Goal: Task Accomplishment & Management: Use online tool/utility

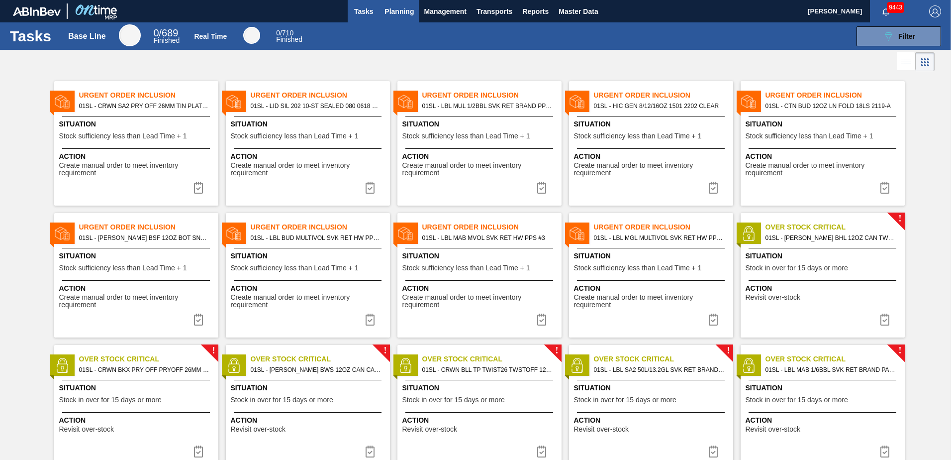
click at [407, 13] on span "Planning" at bounding box center [399, 11] width 29 height 12
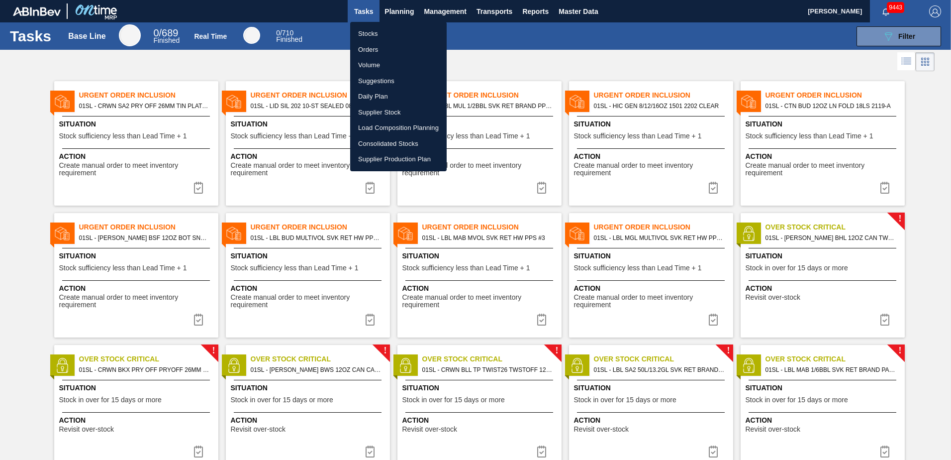
click at [385, 79] on li "Suggestions" at bounding box center [398, 81] width 97 height 16
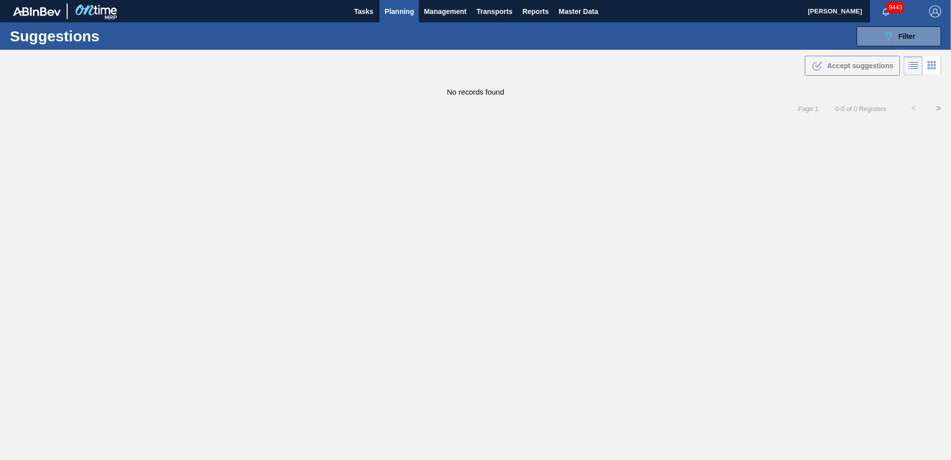
type from "[DATE]"
type to "[DATE]"
click at [885, 31] on icon "089F7B8B-B2A5-4AFE-B5C0-19BA573D28AC" at bounding box center [888, 36] width 12 height 12
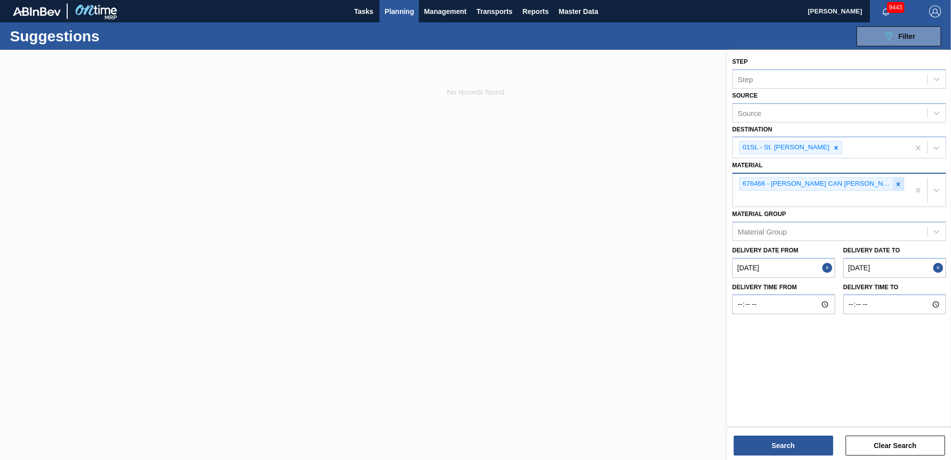
click at [897, 184] on icon at bounding box center [898, 184] width 7 height 7
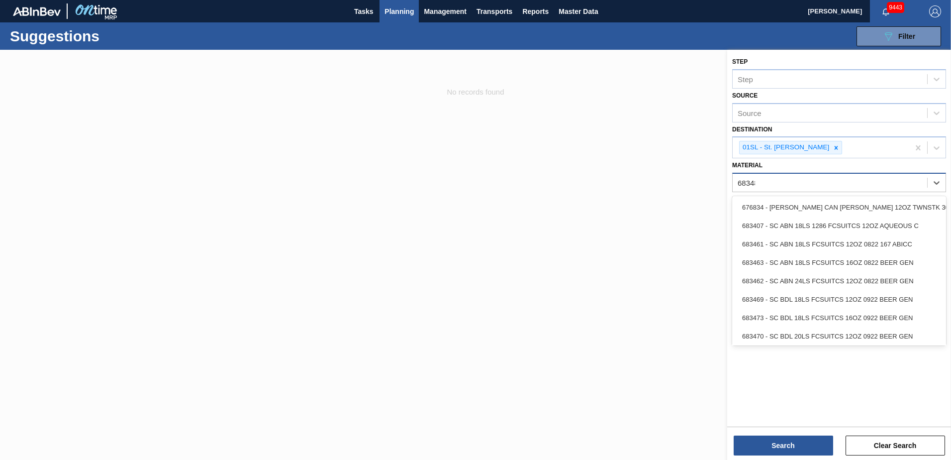
type input "683481"
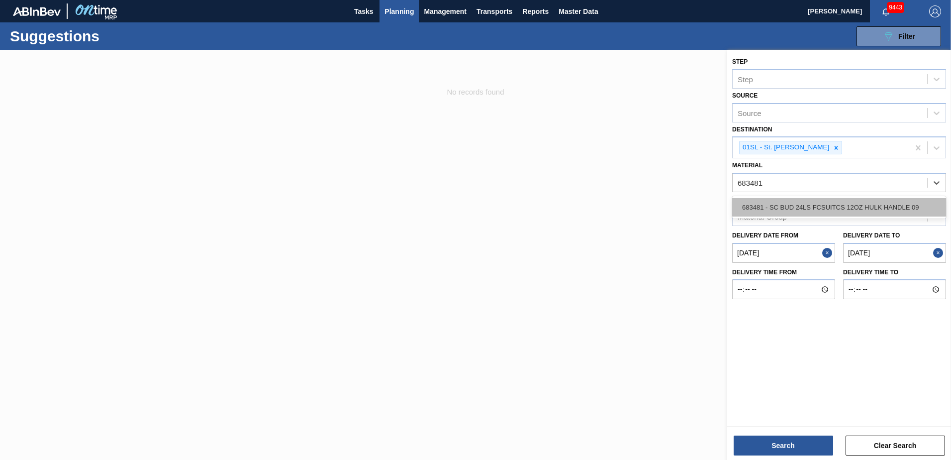
click at [880, 200] on div "683481 - SC BUD 24LS FCSUITCS 12OZ HULK HANDLE 09" at bounding box center [839, 207] width 214 height 18
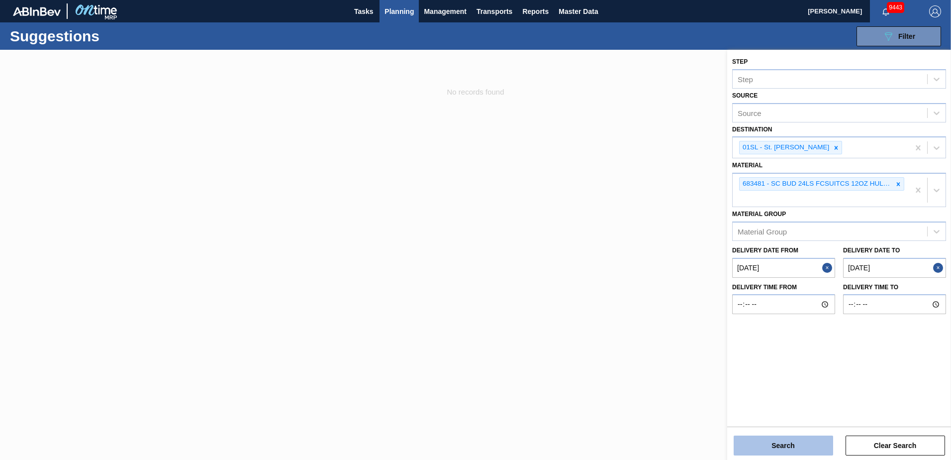
click at [806, 444] on button "Search" at bounding box center [783, 445] width 99 height 20
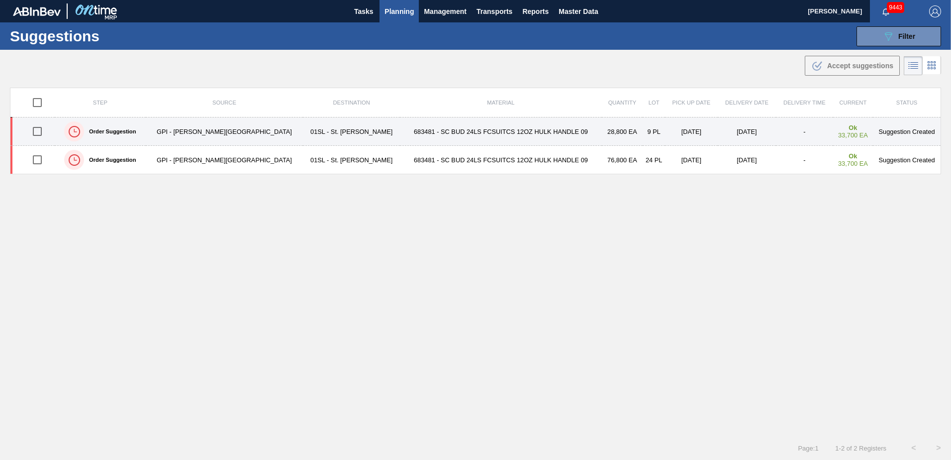
click at [41, 125] on input "checkbox" at bounding box center [37, 131] width 21 height 21
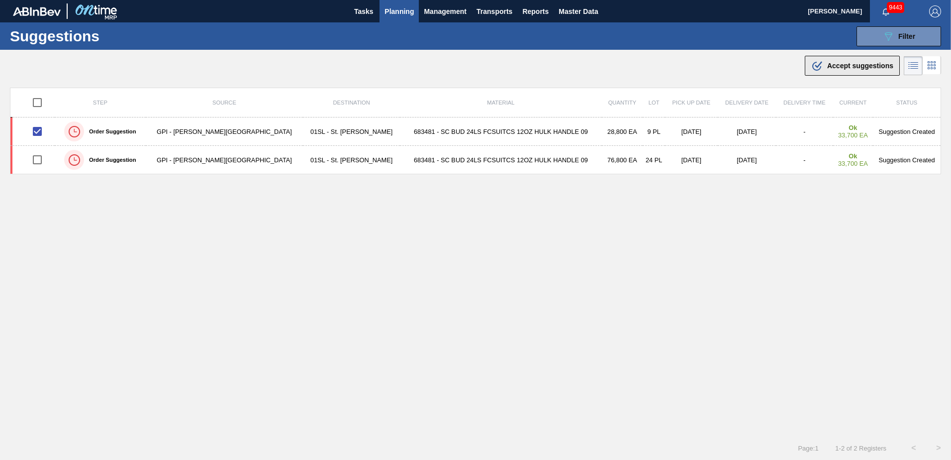
click at [847, 69] on span "Accept suggestions" at bounding box center [860, 66] width 66 height 8
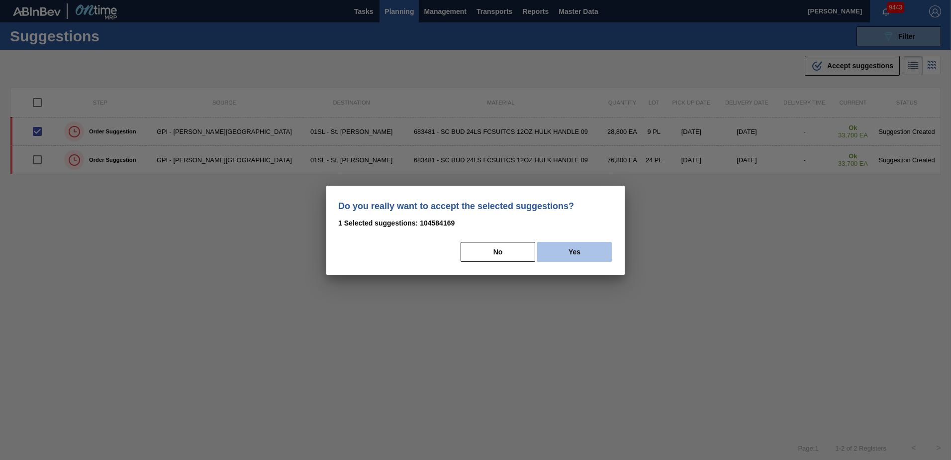
click at [608, 247] on button "Yes" at bounding box center [574, 252] width 75 height 20
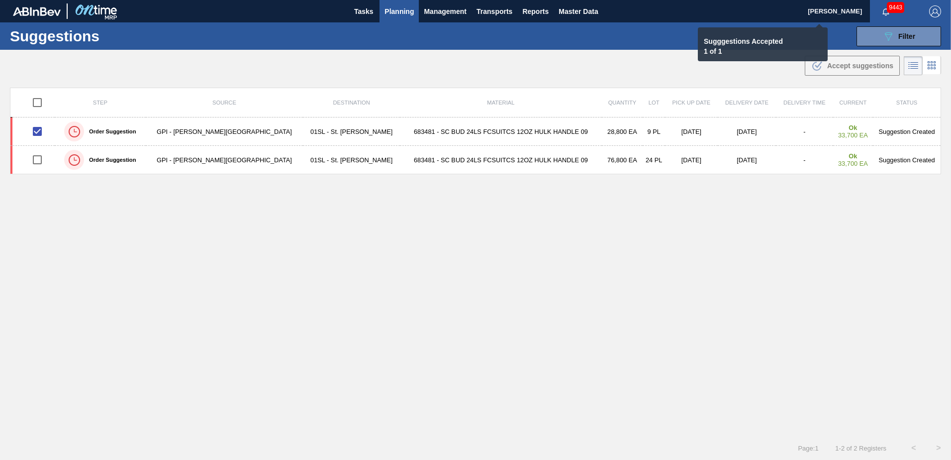
checkbox input "false"
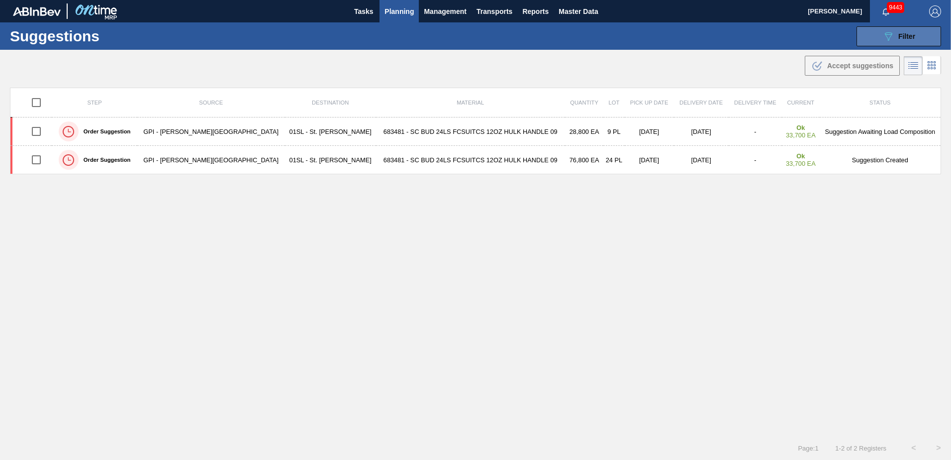
click at [898, 38] on span "Filter" at bounding box center [906, 36] width 17 height 8
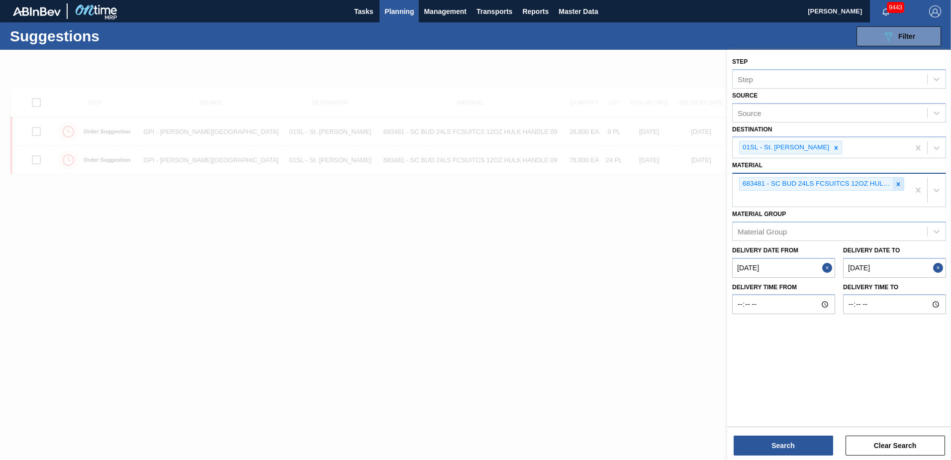
click at [901, 182] on icon at bounding box center [898, 184] width 7 height 7
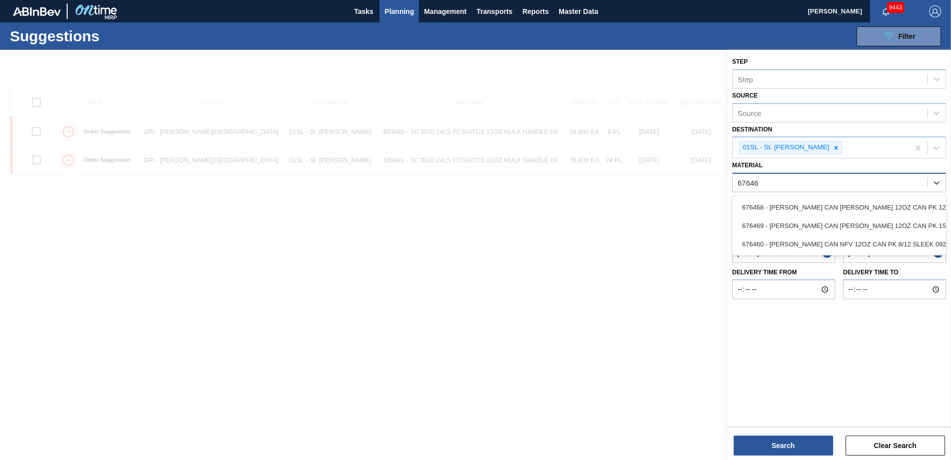
type input "676469"
click at [883, 200] on div "676469 - [PERSON_NAME] CAN [PERSON_NAME] 12OZ CAN PK 15/12 CAN 0922" at bounding box center [839, 207] width 214 height 18
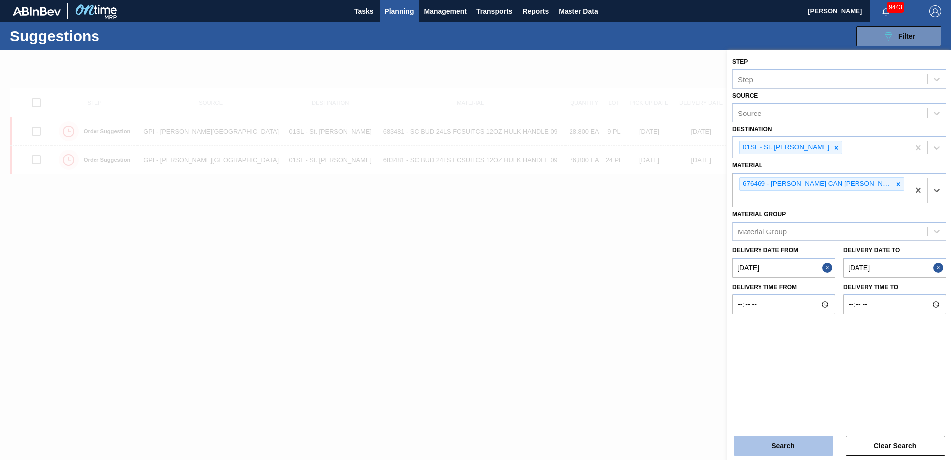
click at [779, 449] on button "Search" at bounding box center [783, 445] width 99 height 20
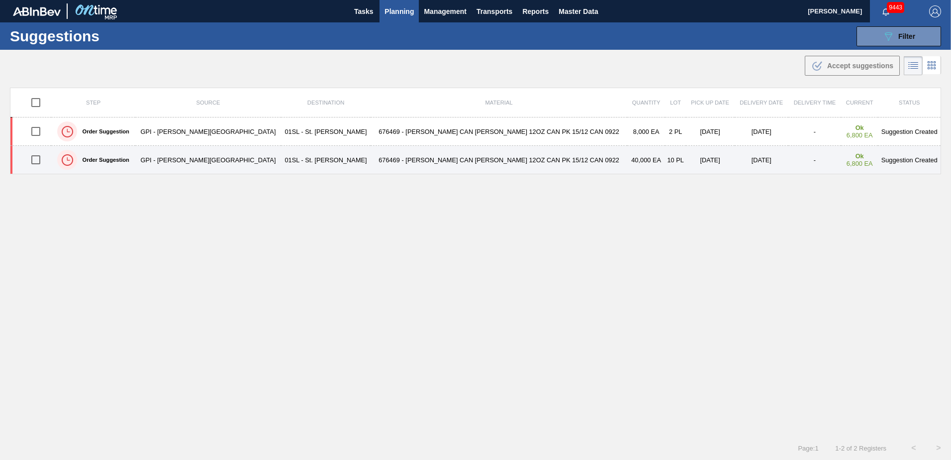
click at [39, 160] on input "checkbox" at bounding box center [35, 159] width 21 height 21
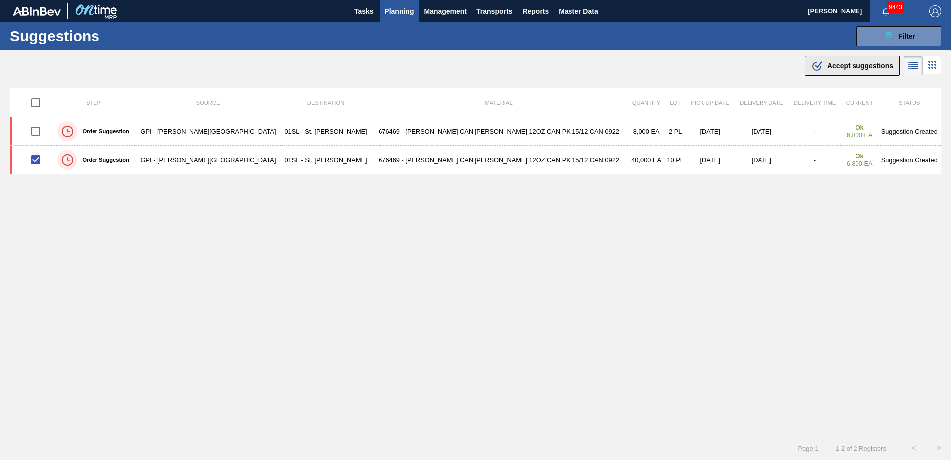
click at [827, 69] on span "Accept suggestions" at bounding box center [860, 66] width 66 height 8
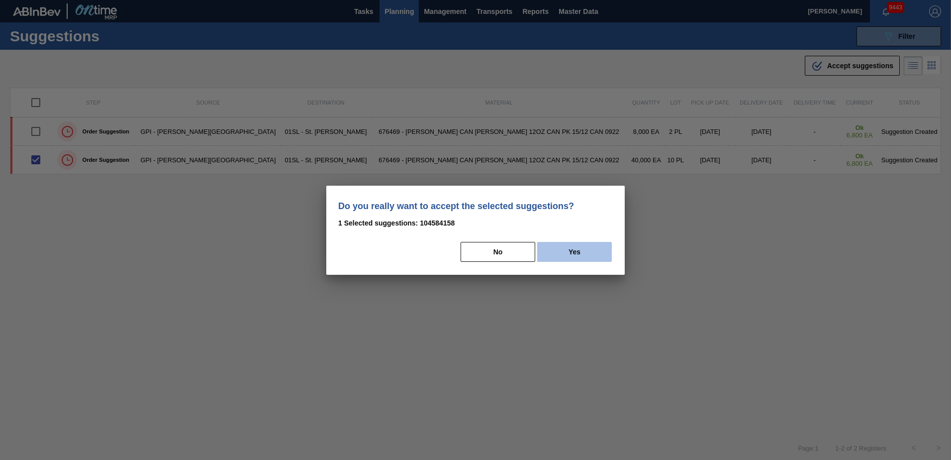
click at [584, 250] on button "Yes" at bounding box center [574, 252] width 75 height 20
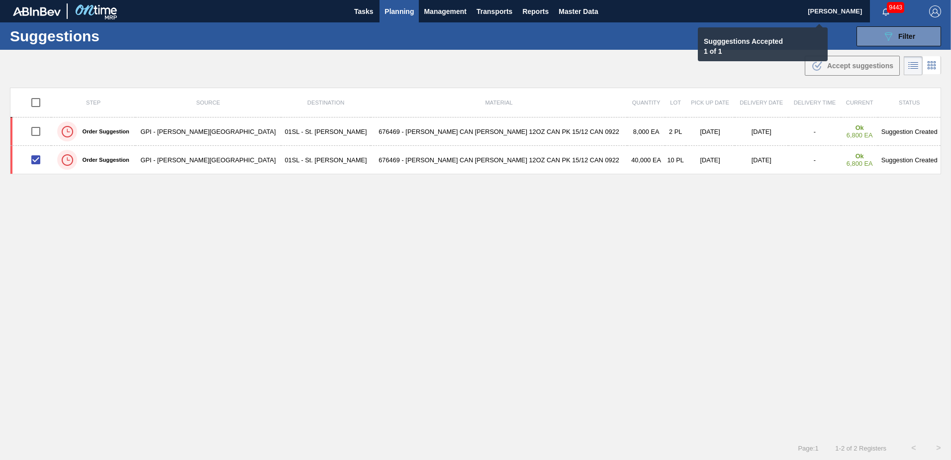
checkbox input "false"
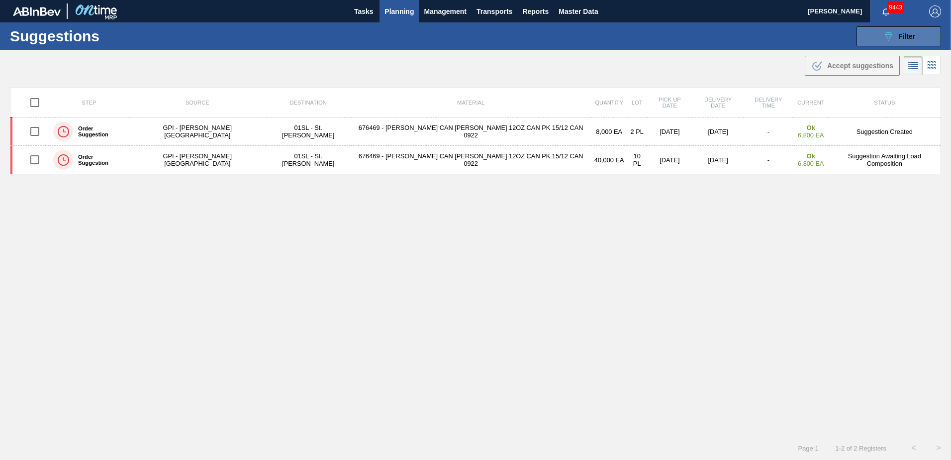
click at [888, 44] on button "089F7B8B-B2A5-4AFE-B5C0-19BA573D28AC Filter" at bounding box center [899, 36] width 85 height 20
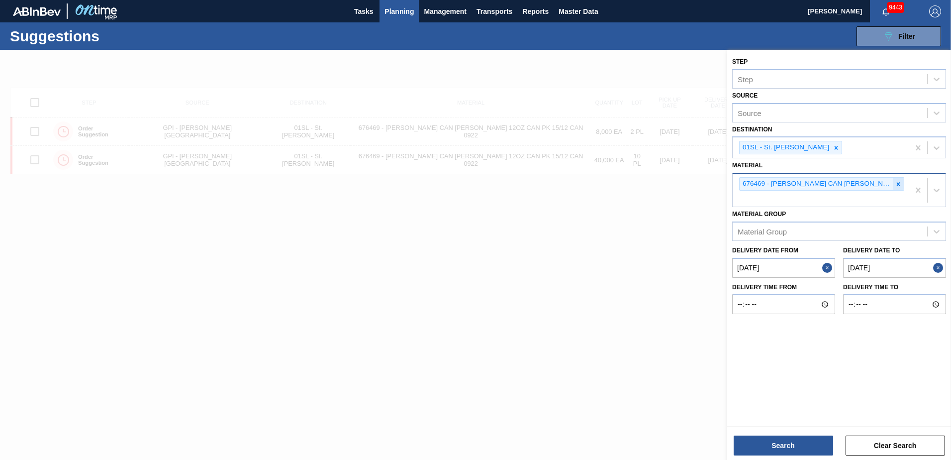
click at [897, 187] on icon at bounding box center [898, 184] width 7 height 7
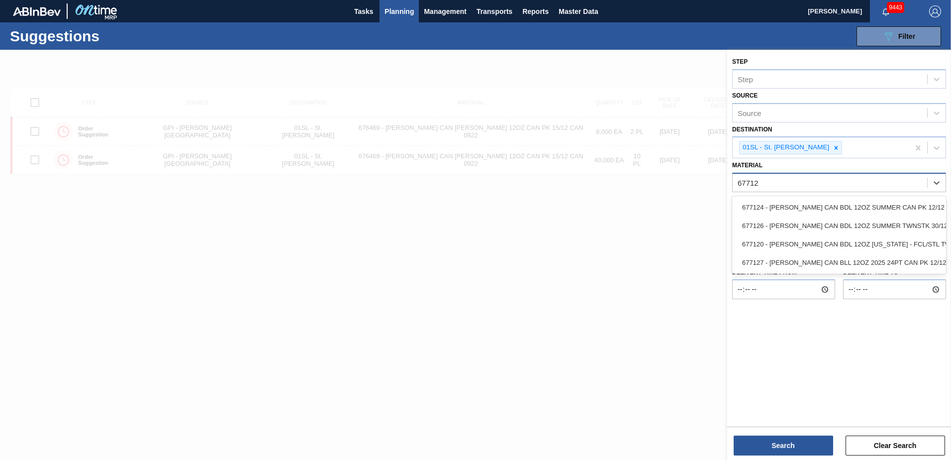
type input "677127"
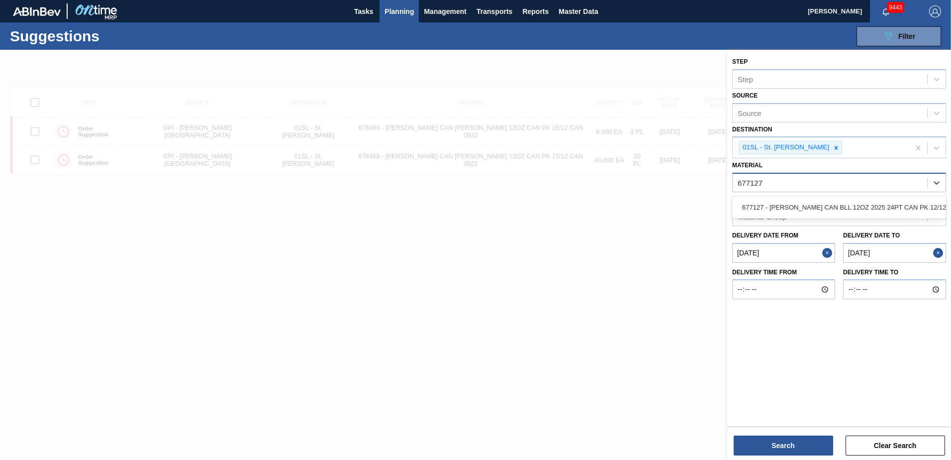
click at [823, 206] on div "677127 - [PERSON_NAME] CAN BLL 12OZ 2025 24PT CAN PK 12/12" at bounding box center [839, 207] width 214 height 18
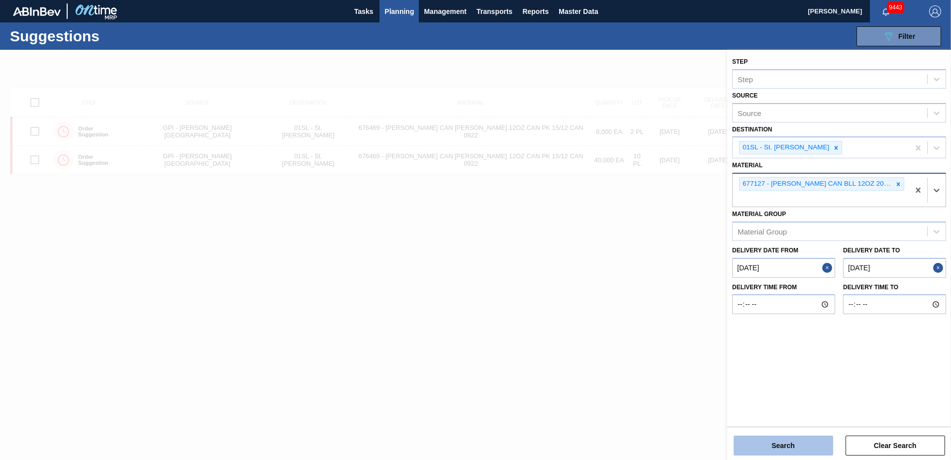
click at [748, 454] on button "Search" at bounding box center [783, 445] width 99 height 20
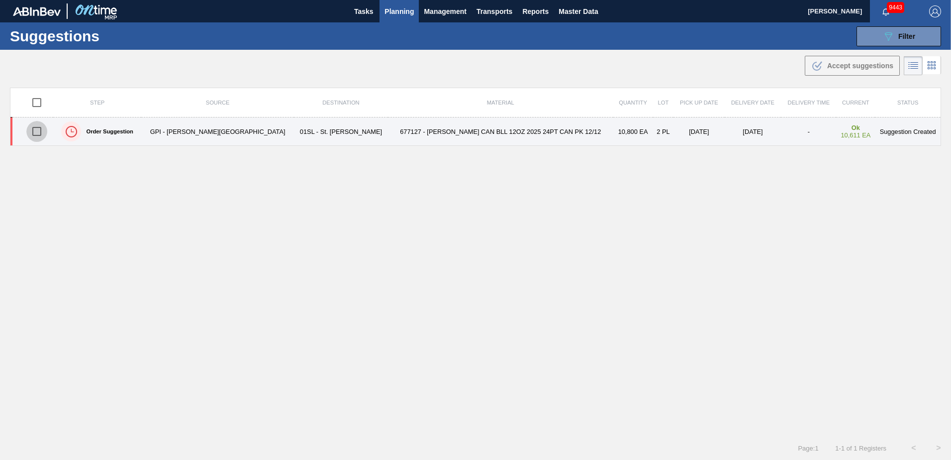
click at [39, 131] on input "checkbox" at bounding box center [36, 131] width 21 height 21
checkbox input "true"
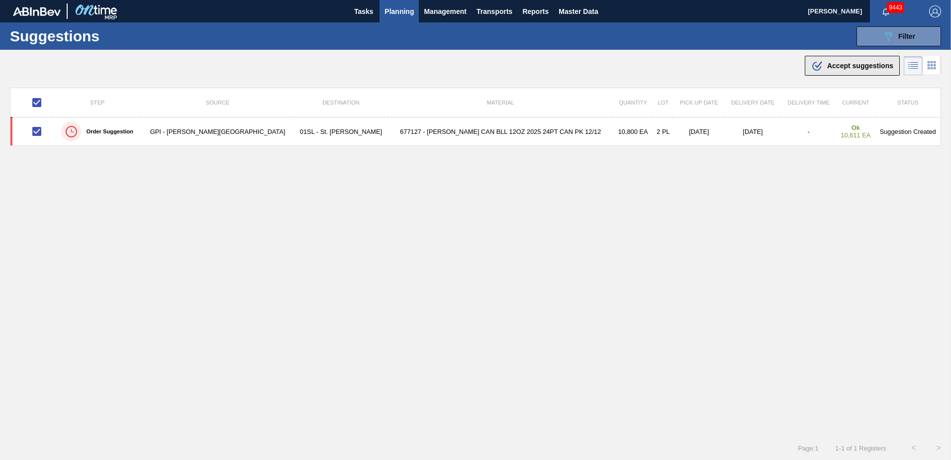
click at [851, 61] on div ".b{fill:var(--color-action-default)} Accept suggestions" at bounding box center [852, 66] width 82 height 12
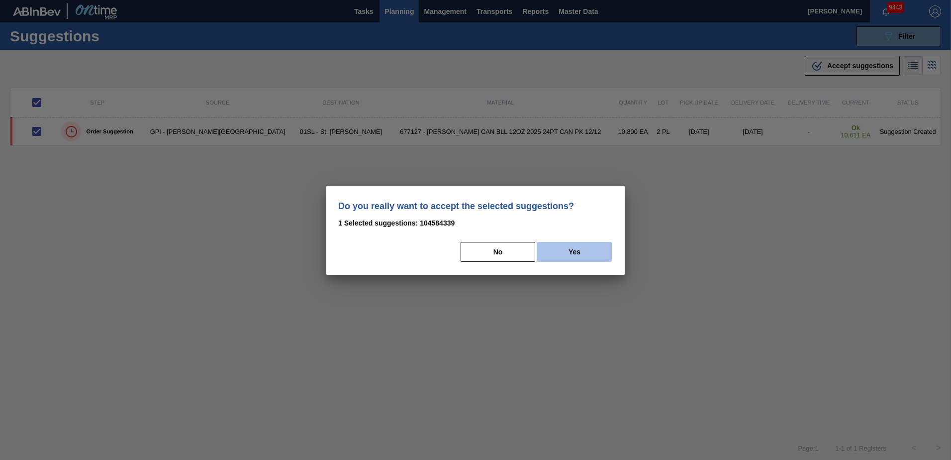
click at [578, 258] on button "Yes" at bounding box center [574, 252] width 75 height 20
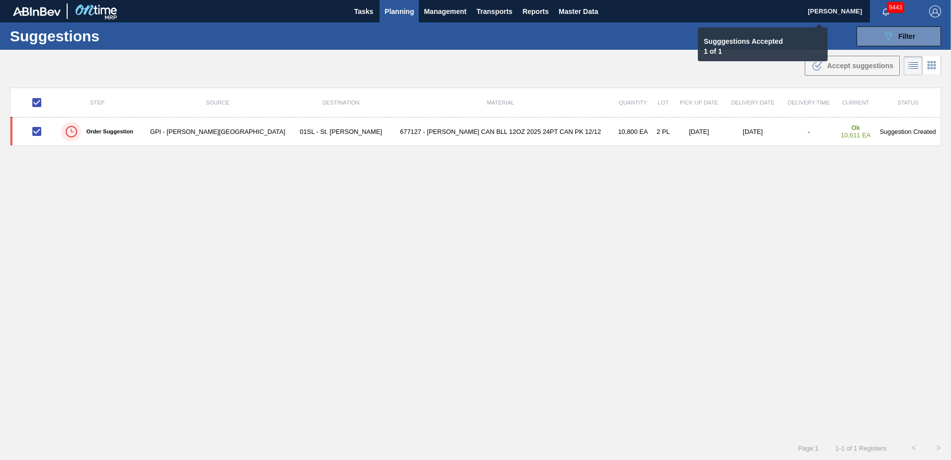
checkbox input "false"
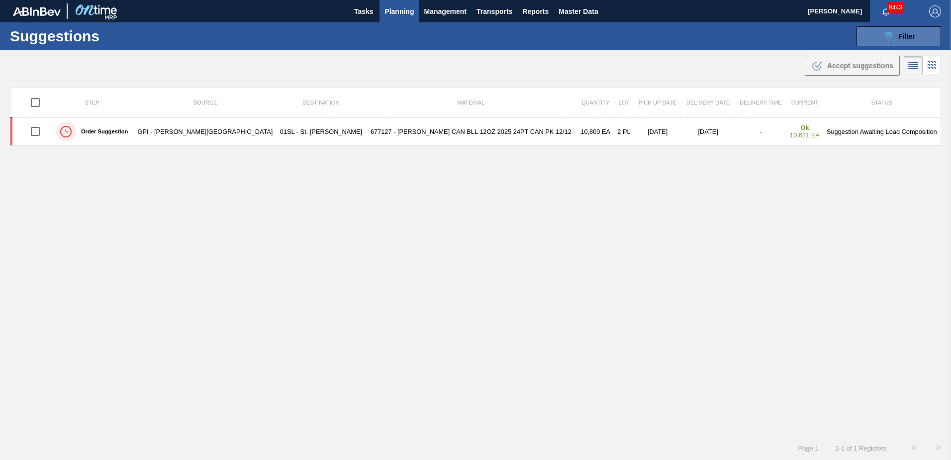
click at [898, 39] on span "Filter" at bounding box center [906, 36] width 17 height 8
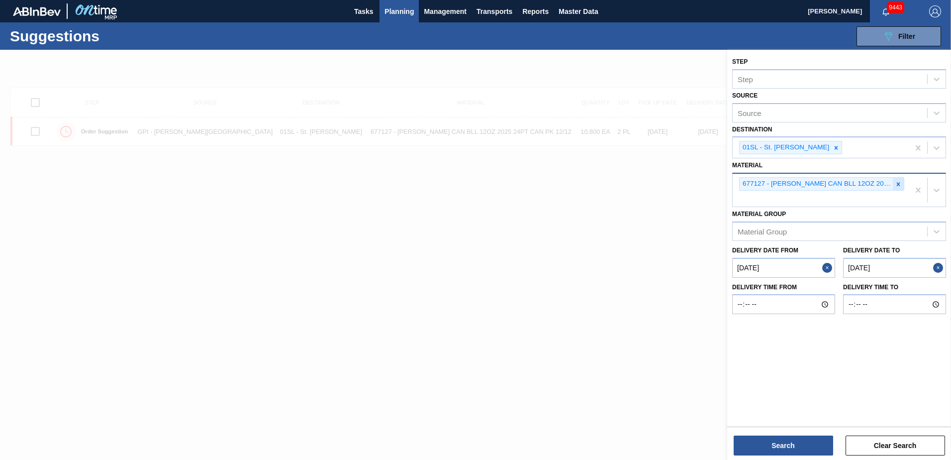
click at [899, 181] on icon at bounding box center [898, 184] width 7 height 7
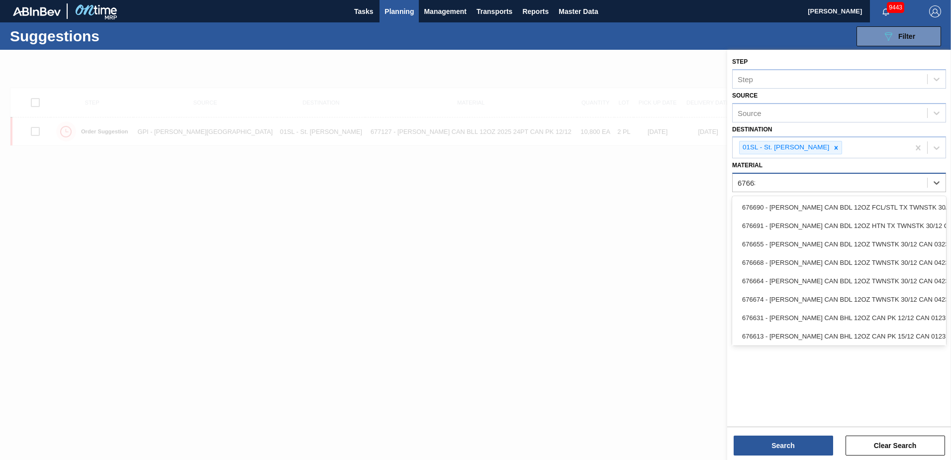
type input "676635"
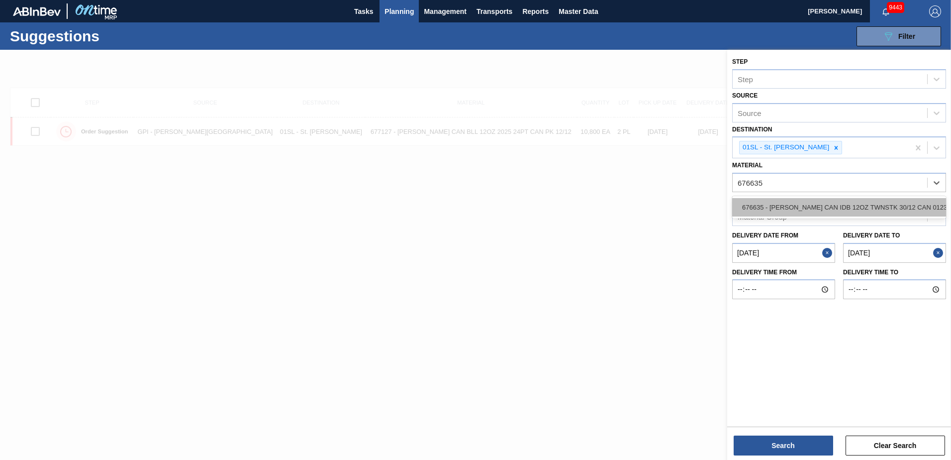
click at [878, 204] on div "676635 - [PERSON_NAME] CAN IDB 12OZ TWNSTK 30/12 CAN 0123" at bounding box center [839, 207] width 214 height 18
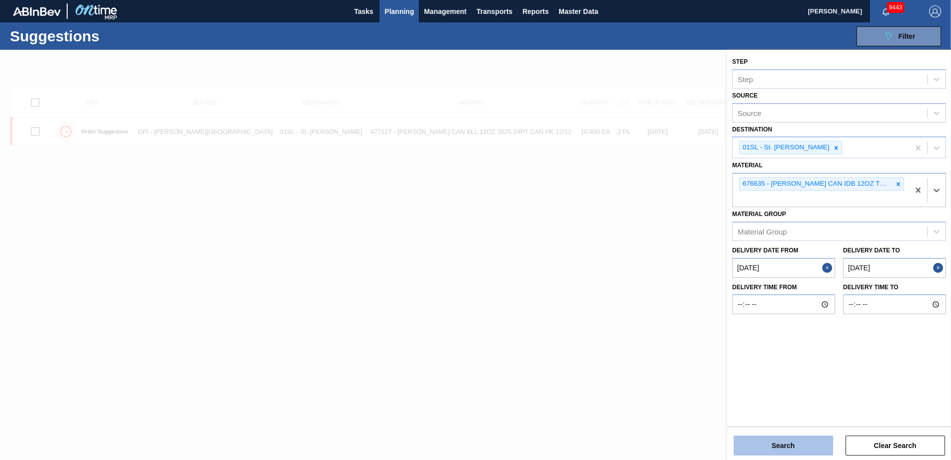
click at [781, 450] on button "Search" at bounding box center [783, 445] width 99 height 20
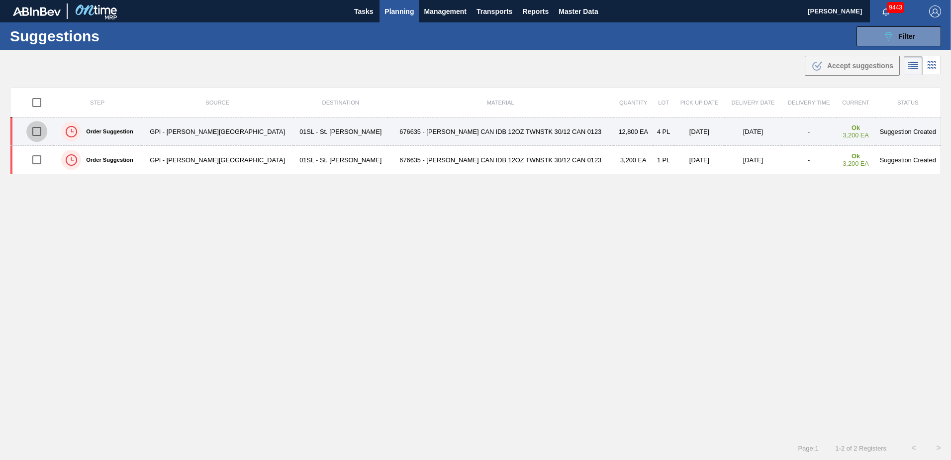
click at [40, 126] on input "checkbox" at bounding box center [36, 131] width 21 height 21
checkbox input "true"
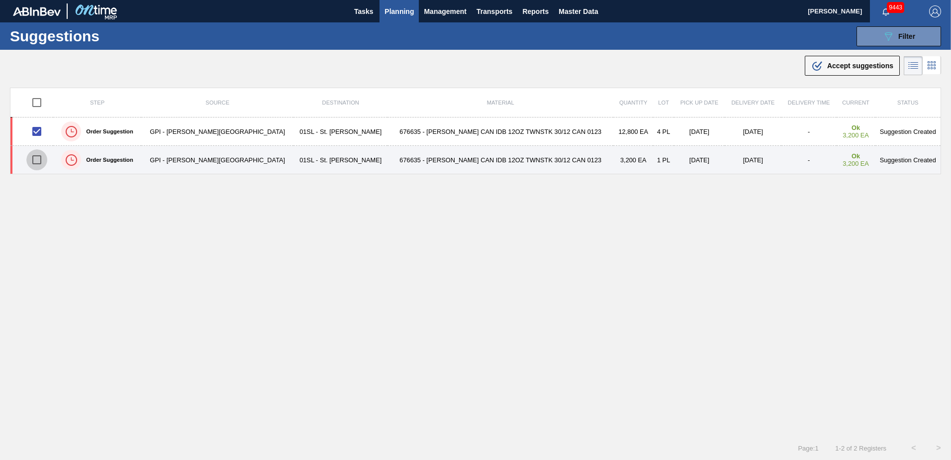
click at [45, 157] on input "checkbox" at bounding box center [36, 159] width 21 height 21
checkbox input "true"
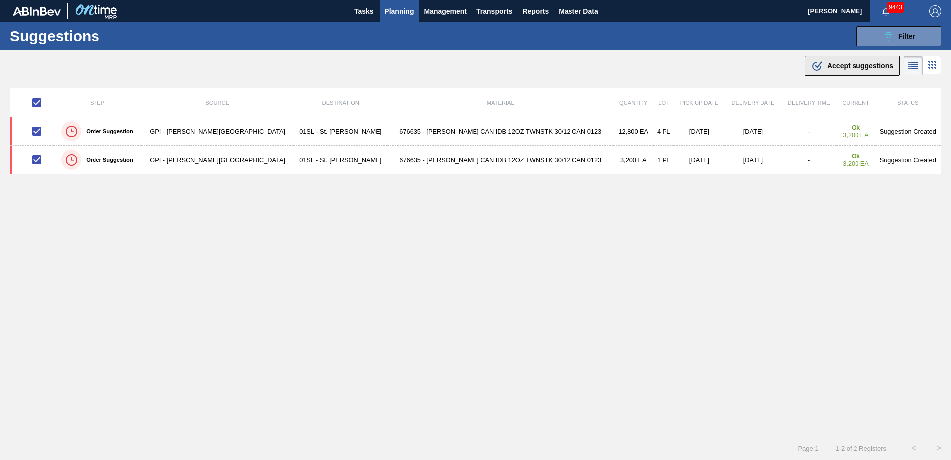
click at [851, 64] on span "Accept suggestions" at bounding box center [860, 66] width 66 height 8
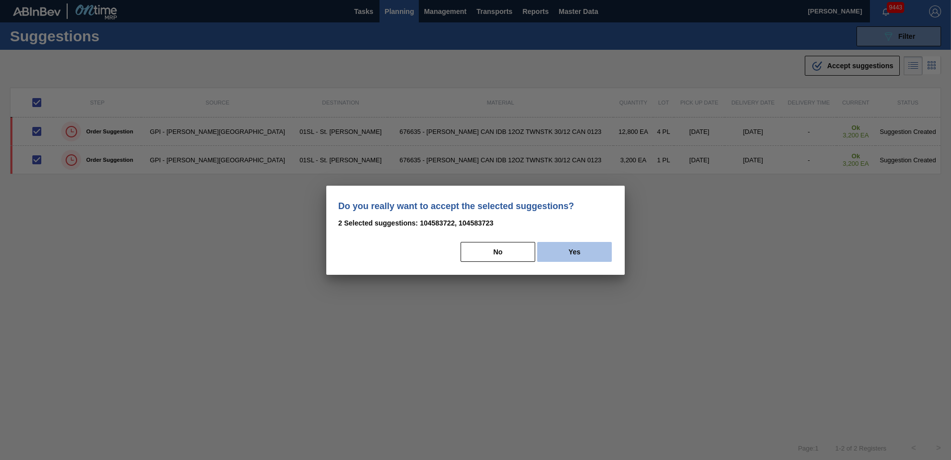
click at [594, 247] on button "Yes" at bounding box center [574, 252] width 75 height 20
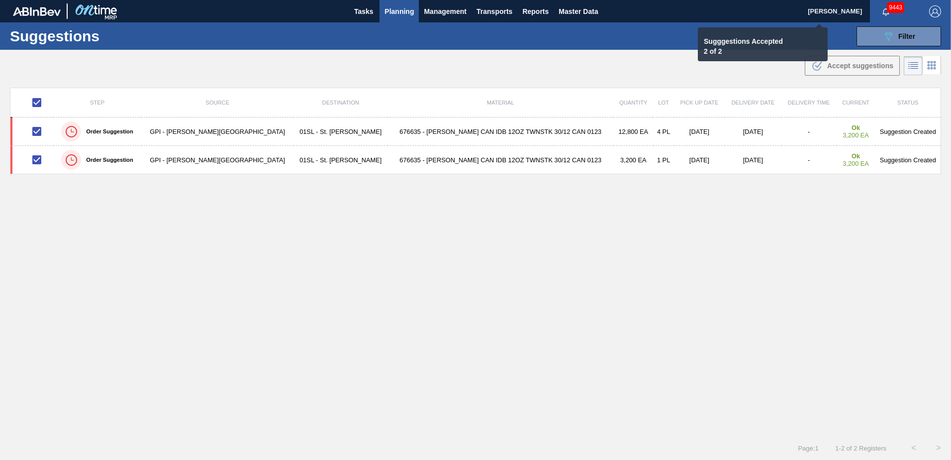
checkbox input "false"
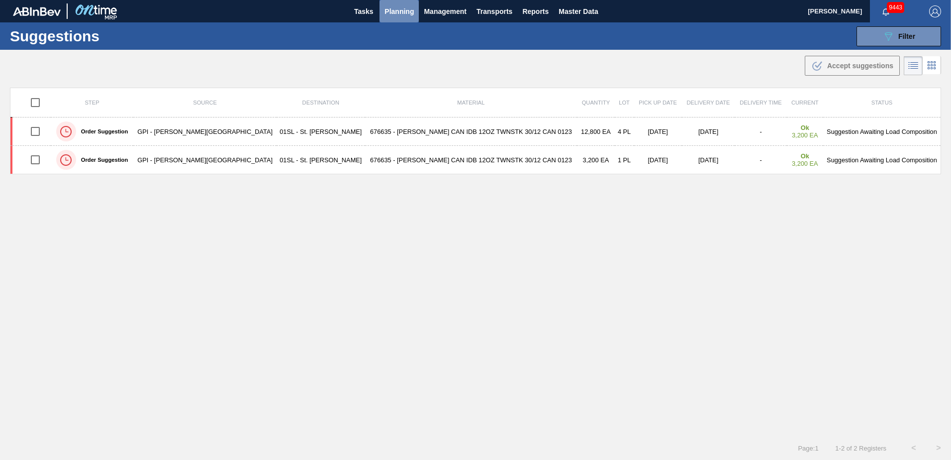
click at [395, 12] on span "Planning" at bounding box center [399, 11] width 29 height 12
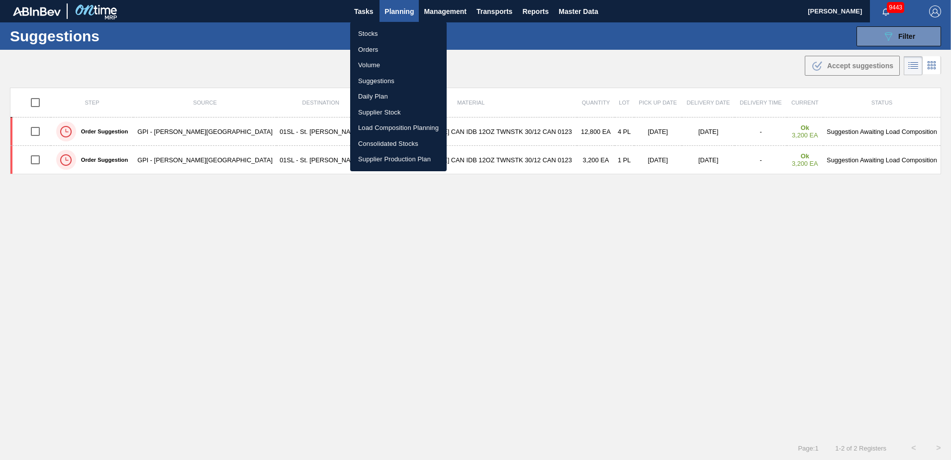
click at [368, 132] on li "Load Composition Planning" at bounding box center [398, 128] width 97 height 16
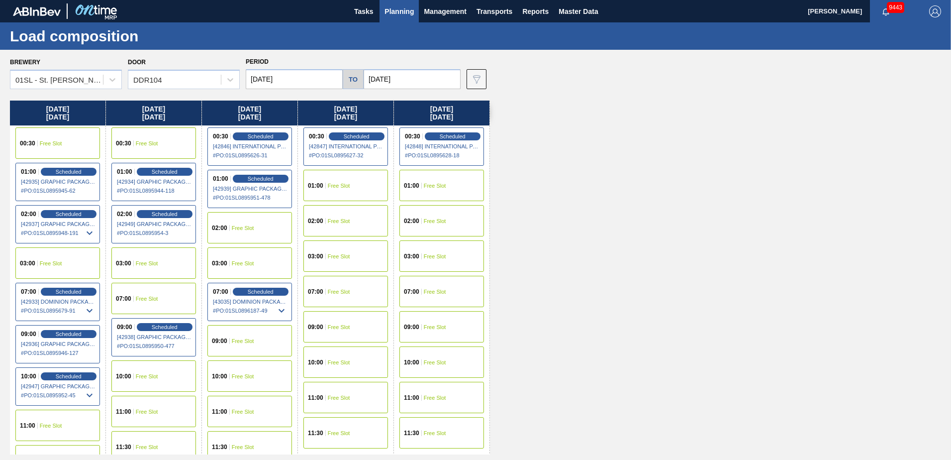
click at [142, 387] on div "10:00 Free Slot" at bounding box center [153, 375] width 85 height 31
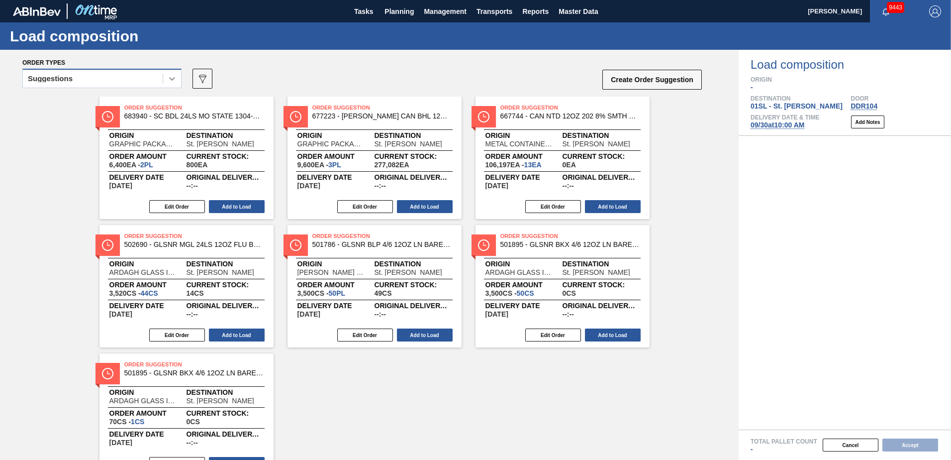
click at [170, 73] on div at bounding box center [172, 79] width 18 height 18
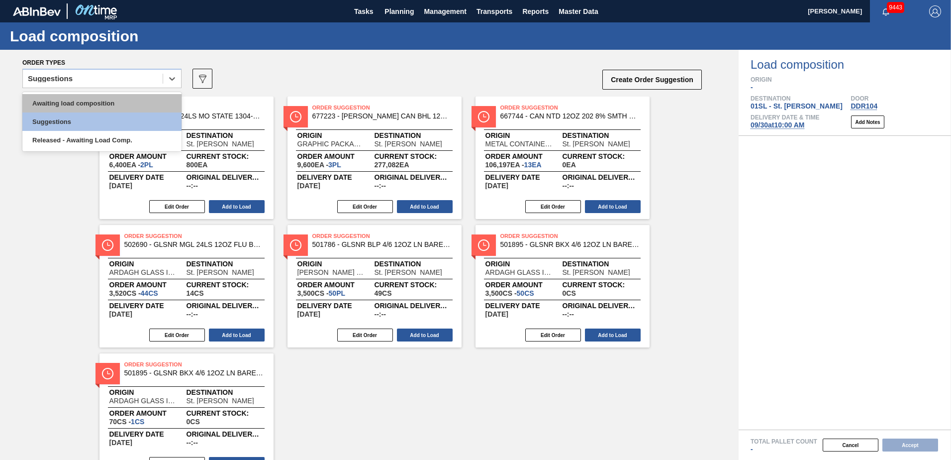
click at [133, 101] on div "Awaiting load composition" at bounding box center [101, 103] width 159 height 18
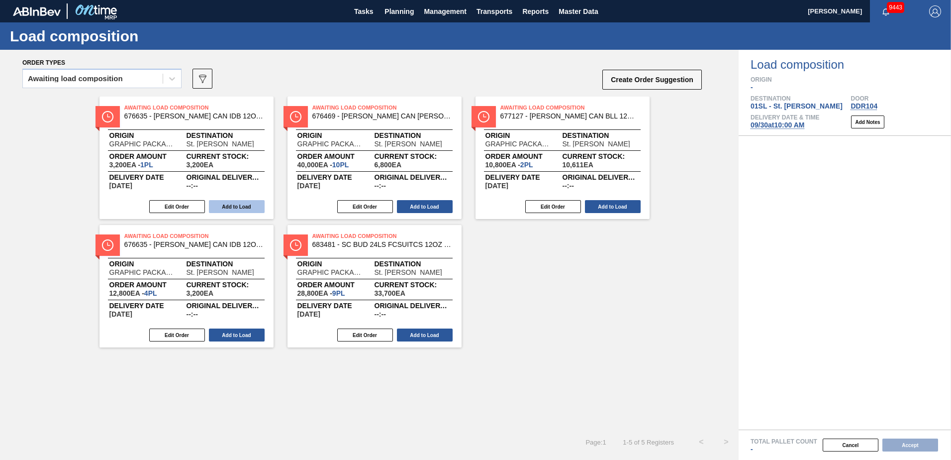
click at [238, 201] on button "Add to Load" at bounding box center [237, 206] width 56 height 13
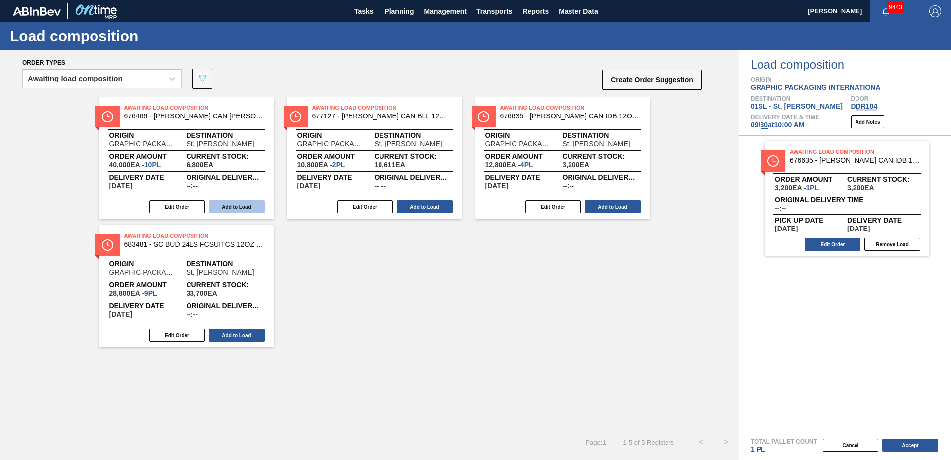
click at [225, 203] on button "Add to Load" at bounding box center [237, 206] width 56 height 13
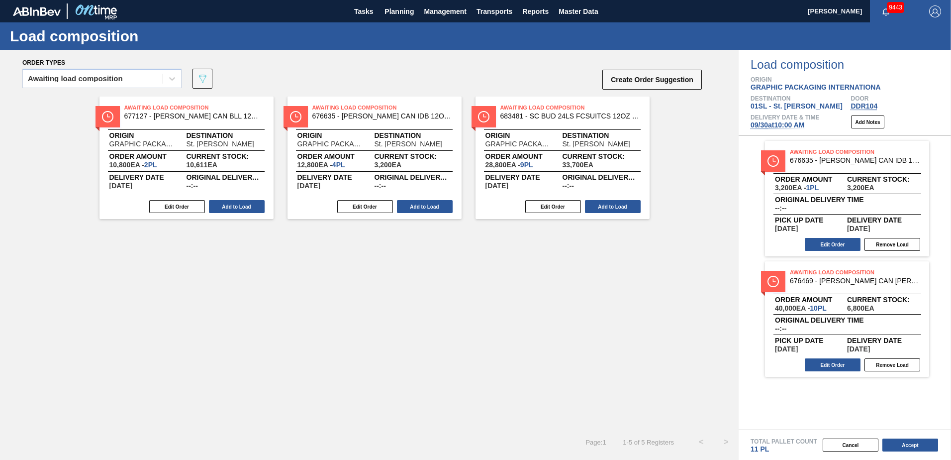
click at [225, 203] on button "Add to Load" at bounding box center [237, 206] width 56 height 13
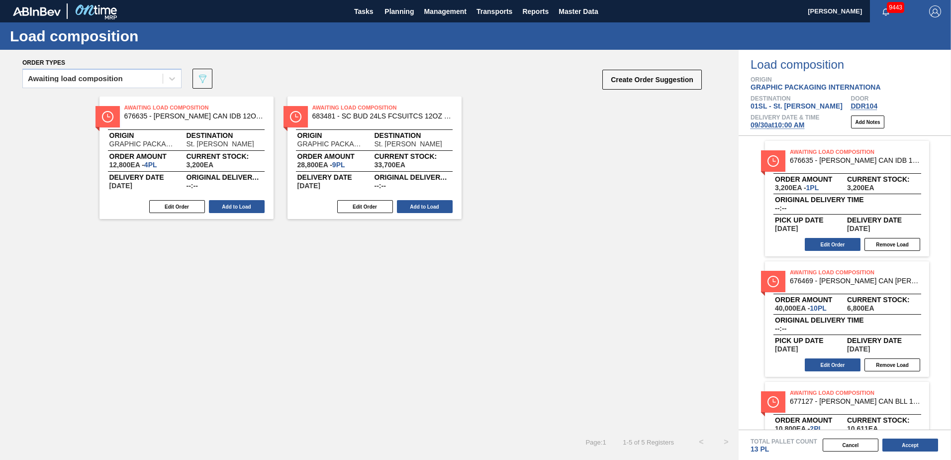
click at [225, 203] on button "Add to Load" at bounding box center [237, 206] width 56 height 13
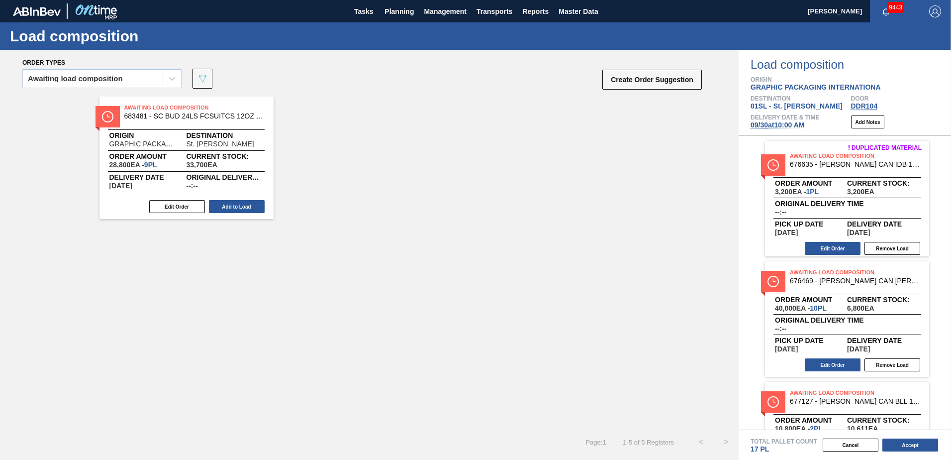
click at [225, 203] on button "Add to Load" at bounding box center [237, 206] width 56 height 13
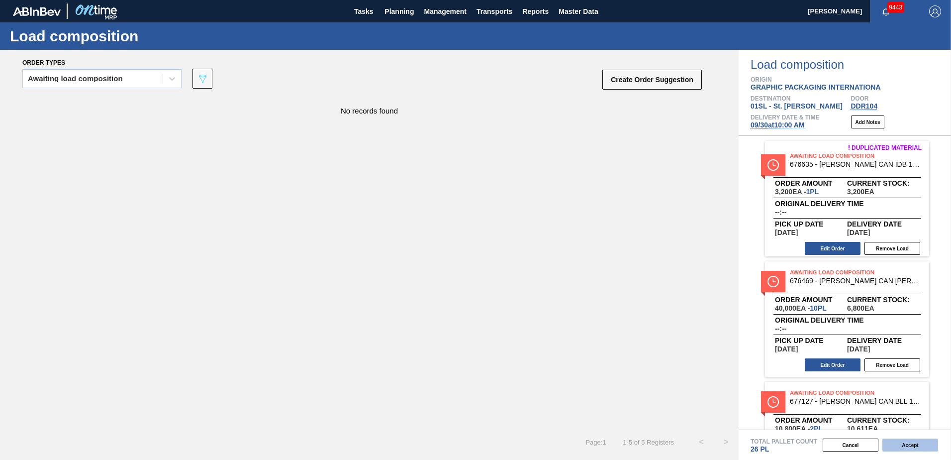
click at [912, 441] on button "Accept" at bounding box center [910, 444] width 56 height 13
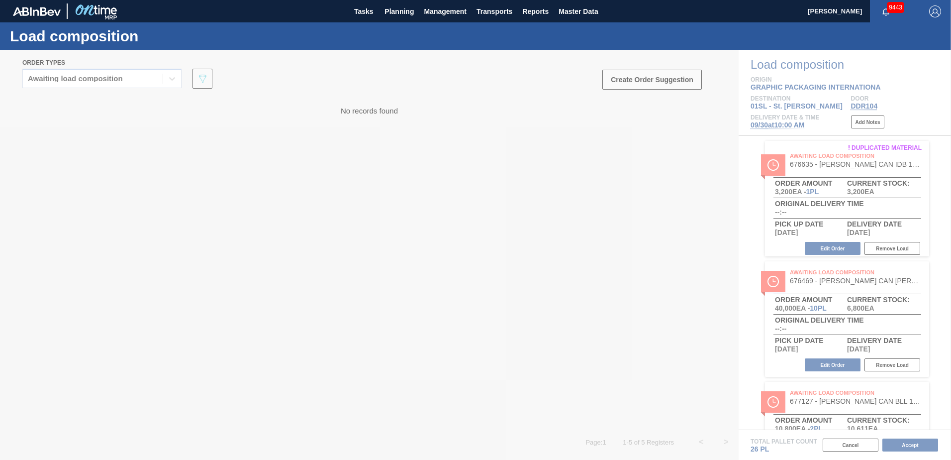
click at [483, 246] on icon at bounding box center [476, 255] width 40 height 40
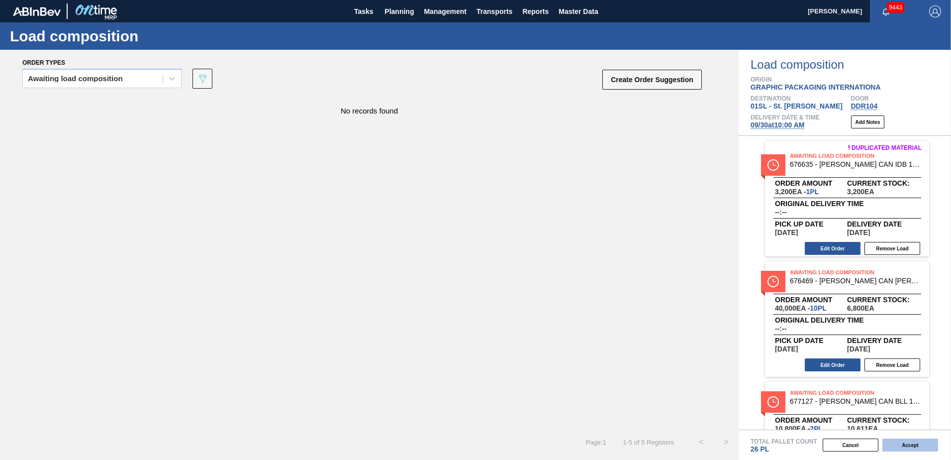
click at [919, 448] on button "Accept" at bounding box center [910, 444] width 56 height 13
